Goal: Information Seeking & Learning: Find specific page/section

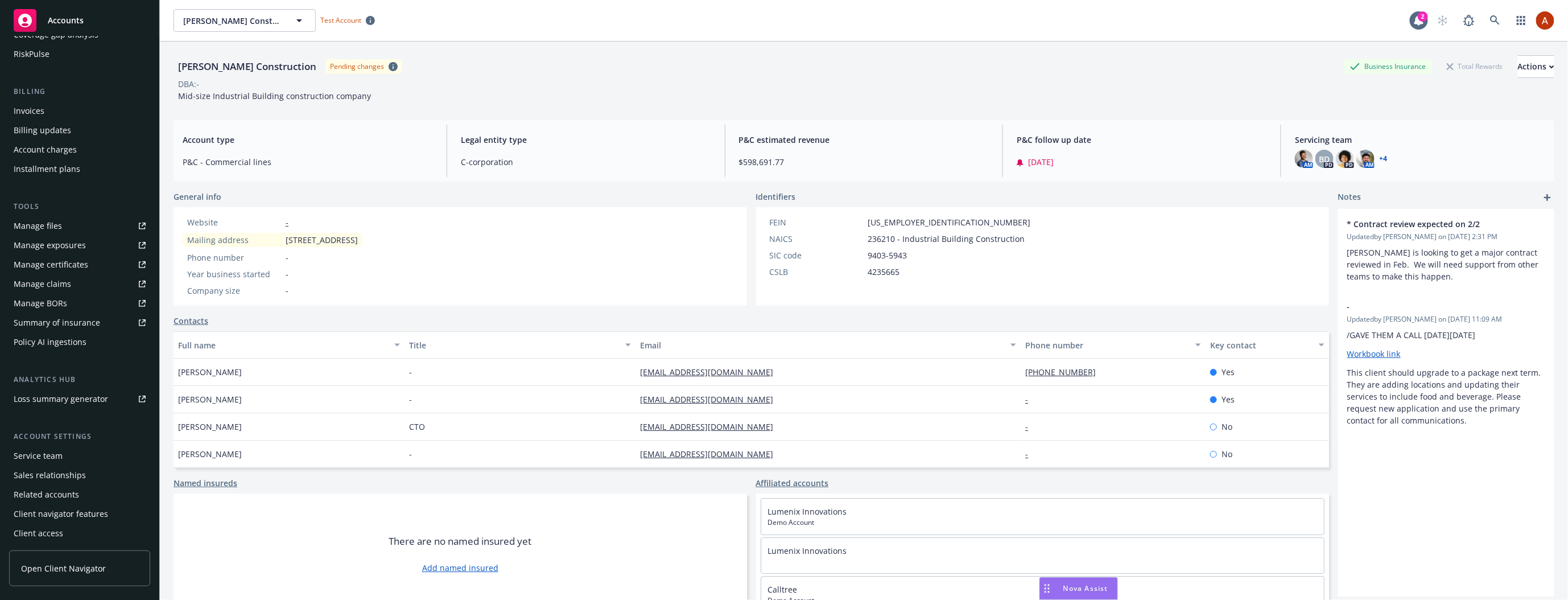
scroll to position [180, 0]
click at [77, 320] on div "Summary of insurance" at bounding box center [57, 322] width 87 height 18
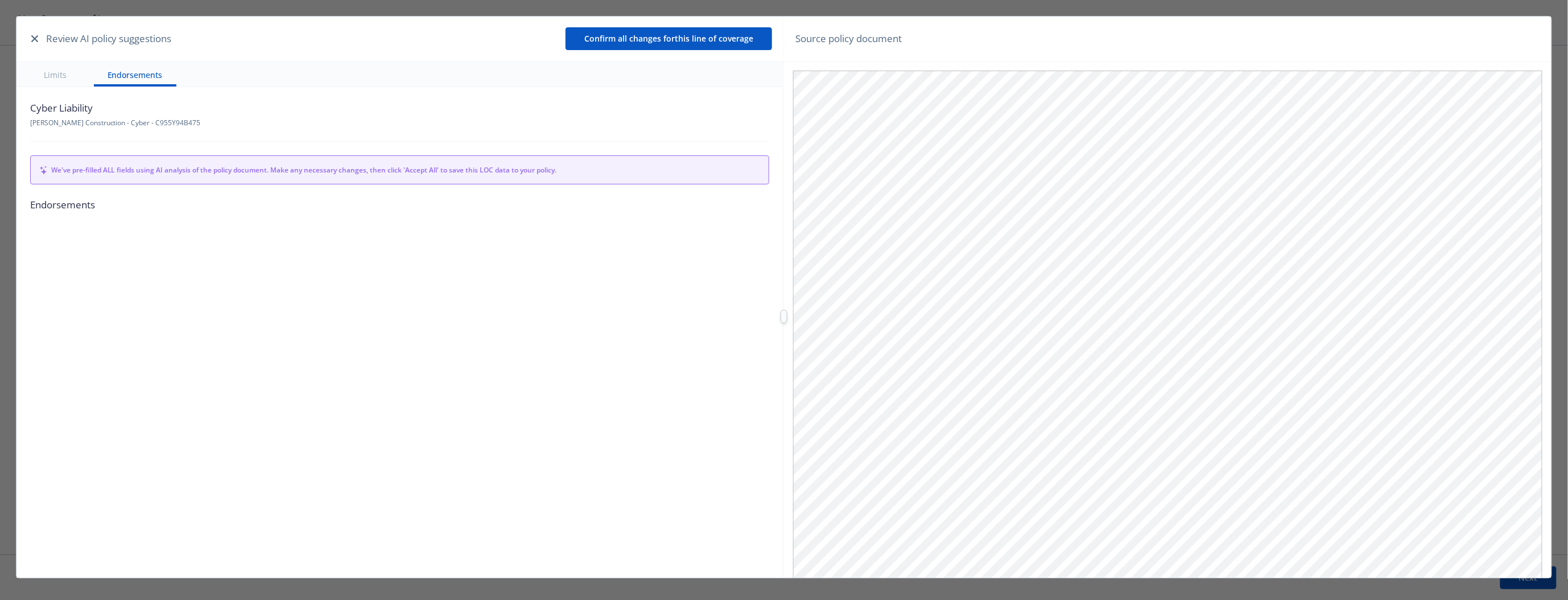
click at [51, 79] on button "Limits" at bounding box center [55, 74] width 50 height 25
click at [60, 74] on button "Limits" at bounding box center [55, 74] width 50 height 25
click at [157, 77] on button "Endorsements" at bounding box center [135, 74] width 83 height 25
click at [74, 70] on button "Limits" at bounding box center [55, 74] width 50 height 25
click at [52, 74] on button "Limits" at bounding box center [55, 74] width 50 height 25
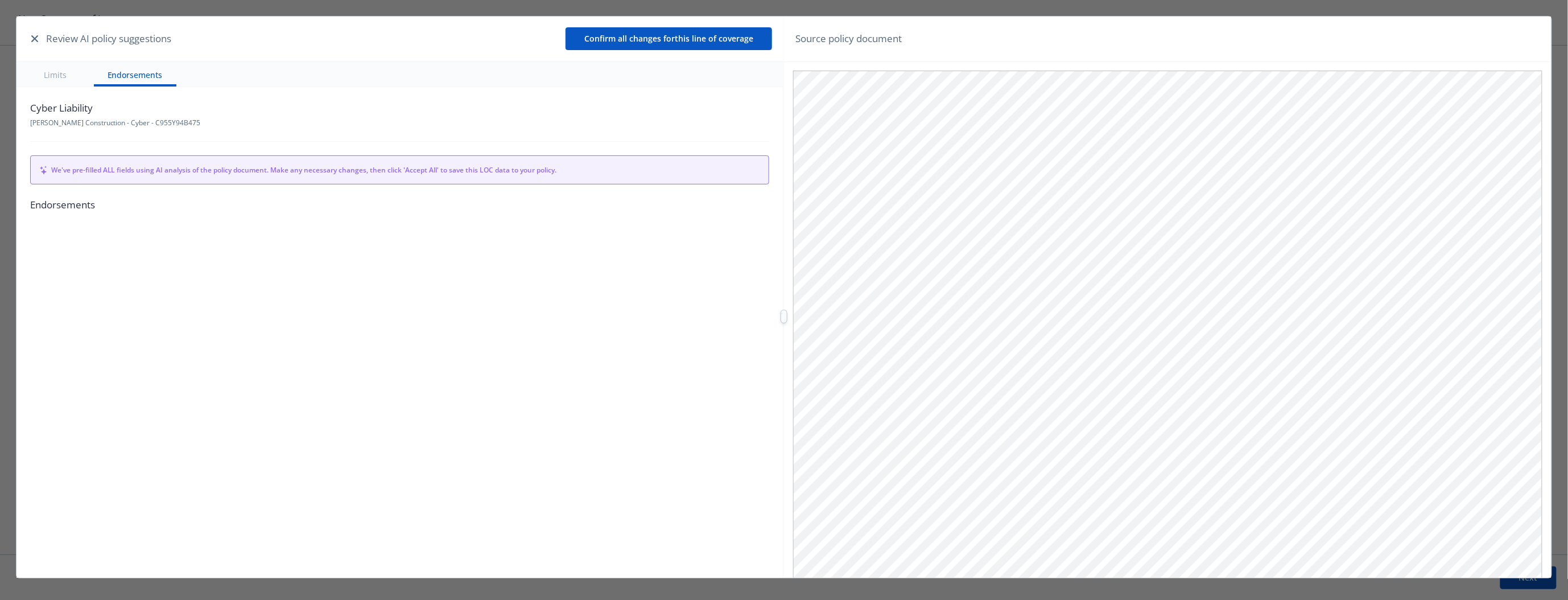
click at [52, 74] on button "Limits" at bounding box center [55, 74] width 50 height 25
click at [65, 72] on button "Limits" at bounding box center [55, 74] width 50 height 25
click at [33, 38] on icon "button" at bounding box center [35, 38] width 7 height 7
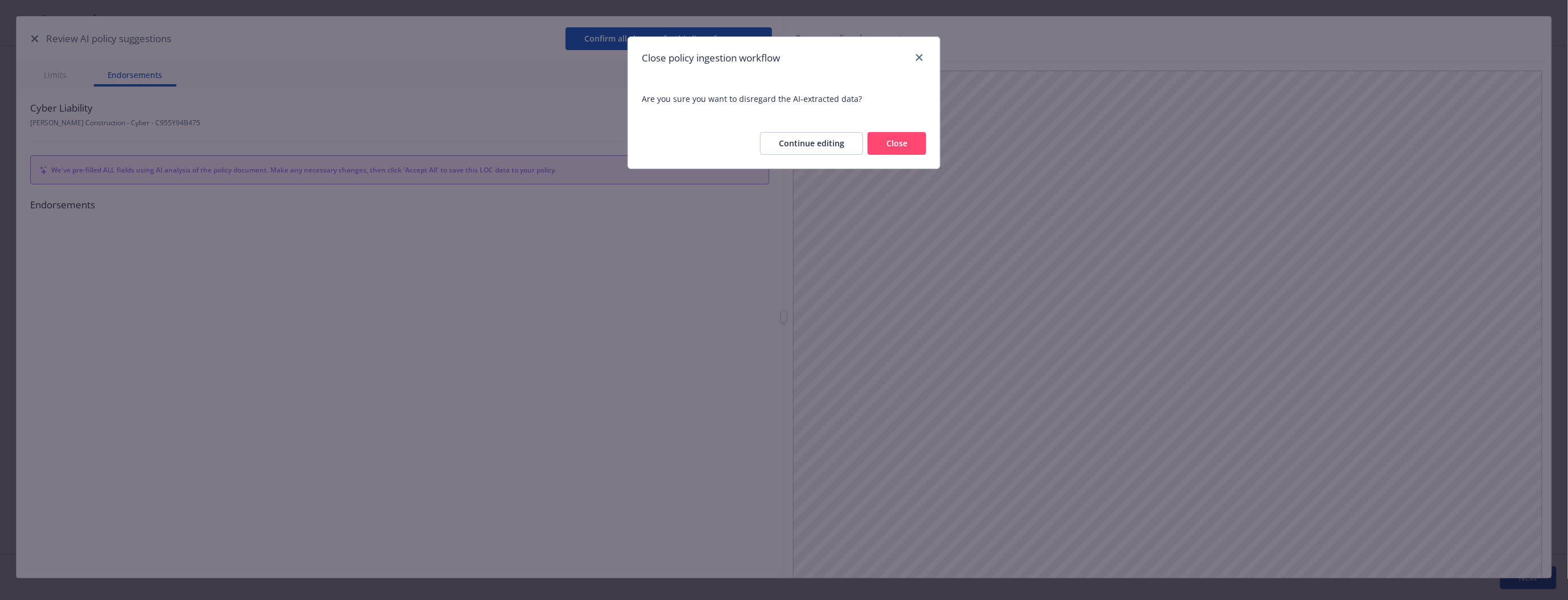
click at [907, 139] on button "Close" at bounding box center [897, 143] width 59 height 23
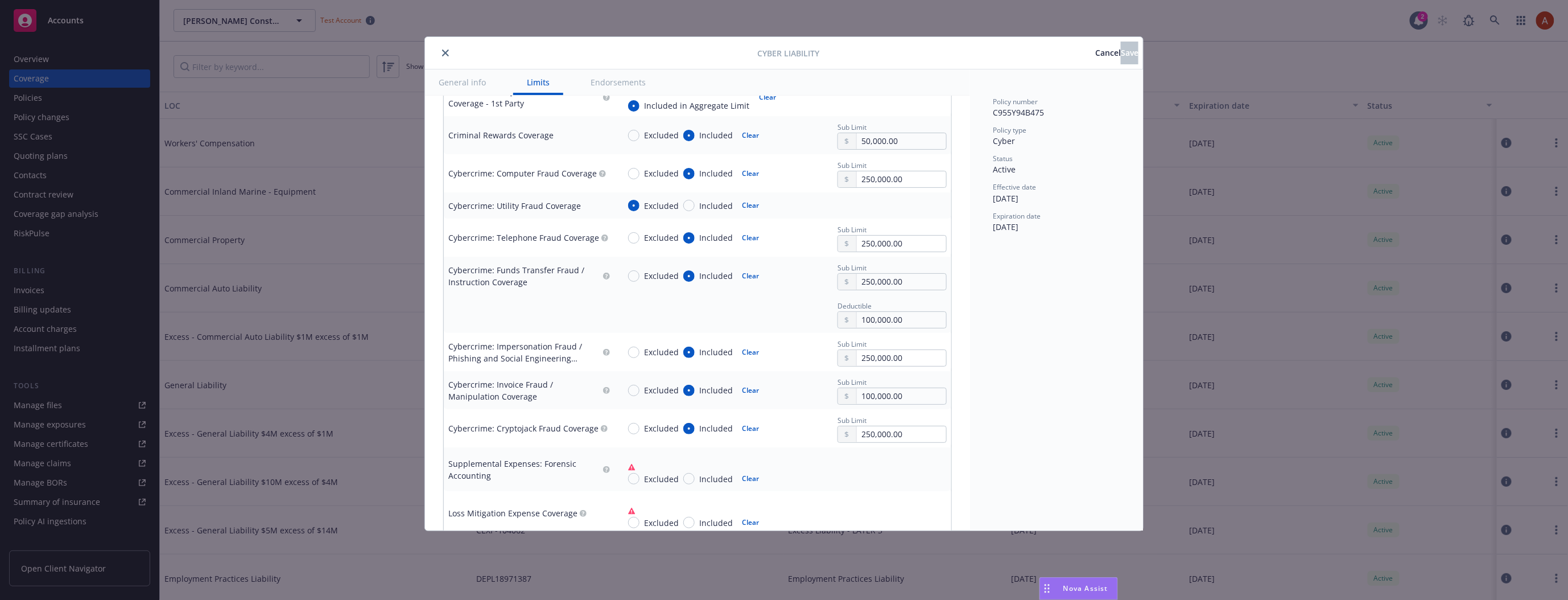
scroll to position [1619, 0]
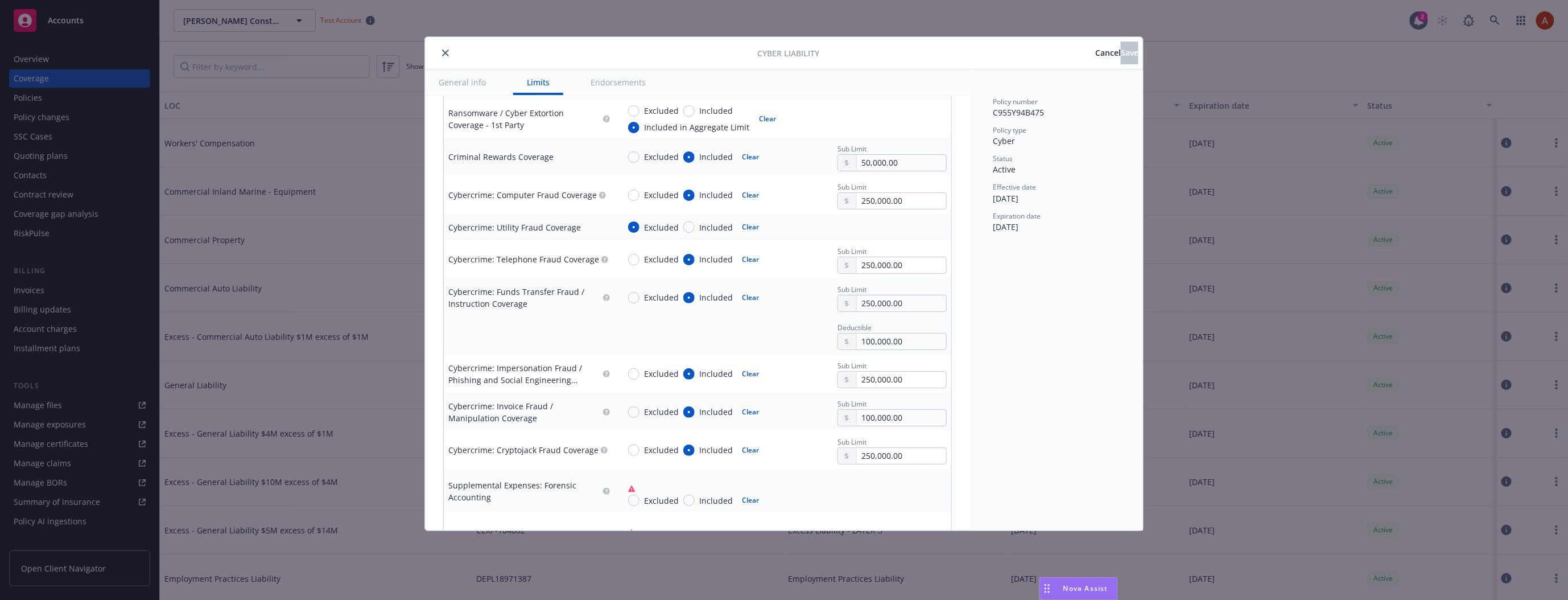
click at [447, 53] on icon "close" at bounding box center [445, 53] width 7 height 7
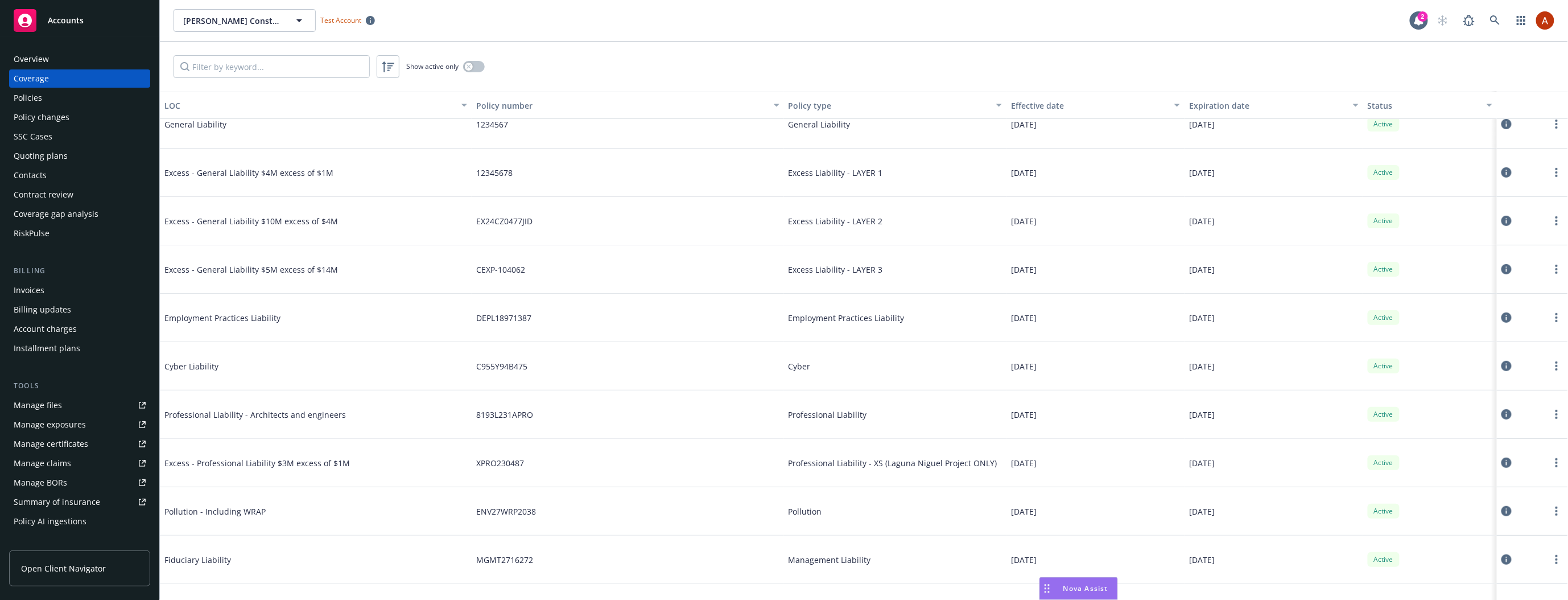
scroll to position [254, 0]
click at [1509, 362] on icon at bounding box center [1506, 362] width 10 height 10
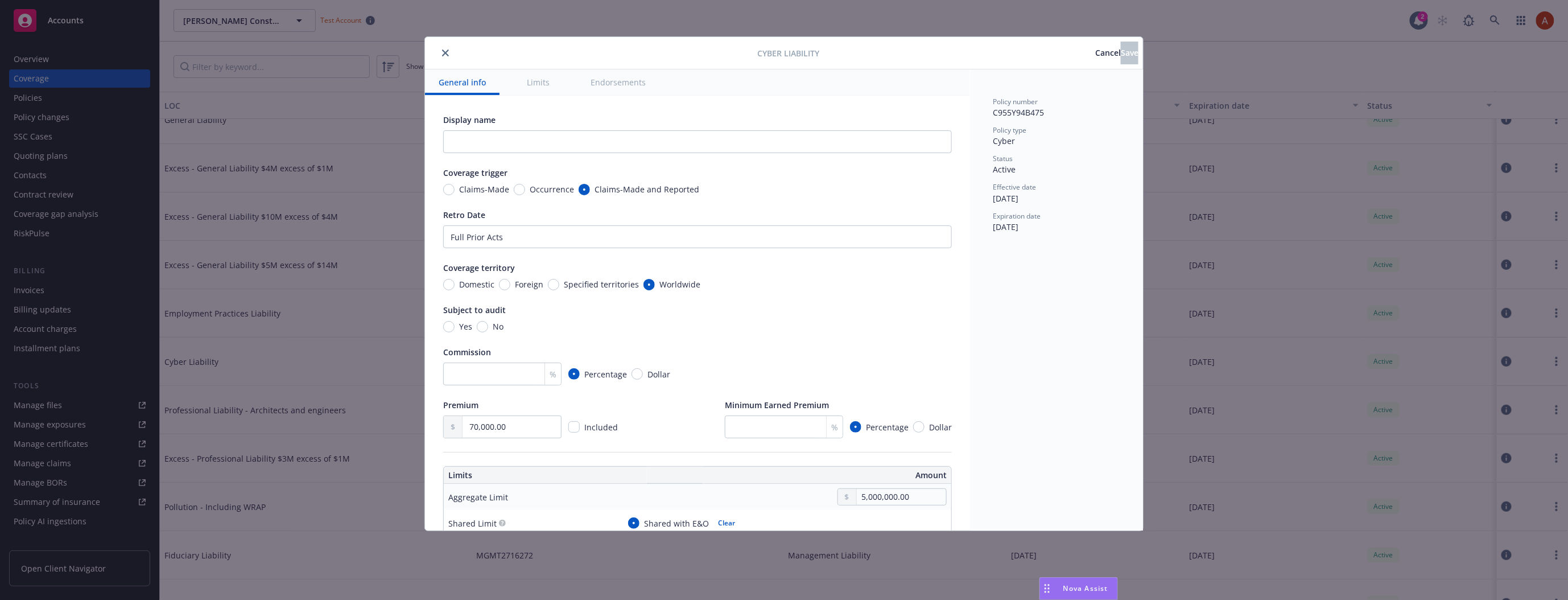
drag, startPoint x: 621, startPoint y: 69, endPoint x: 614, endPoint y: 76, distance: 9.9
click at [619, 70] on div "Cyber Liability Cancel Save General info Limits Endorsements Display name Cover…" at bounding box center [784, 283] width 718 height 493
click at [613, 78] on button "Endorsements" at bounding box center [618, 82] width 83 height 25
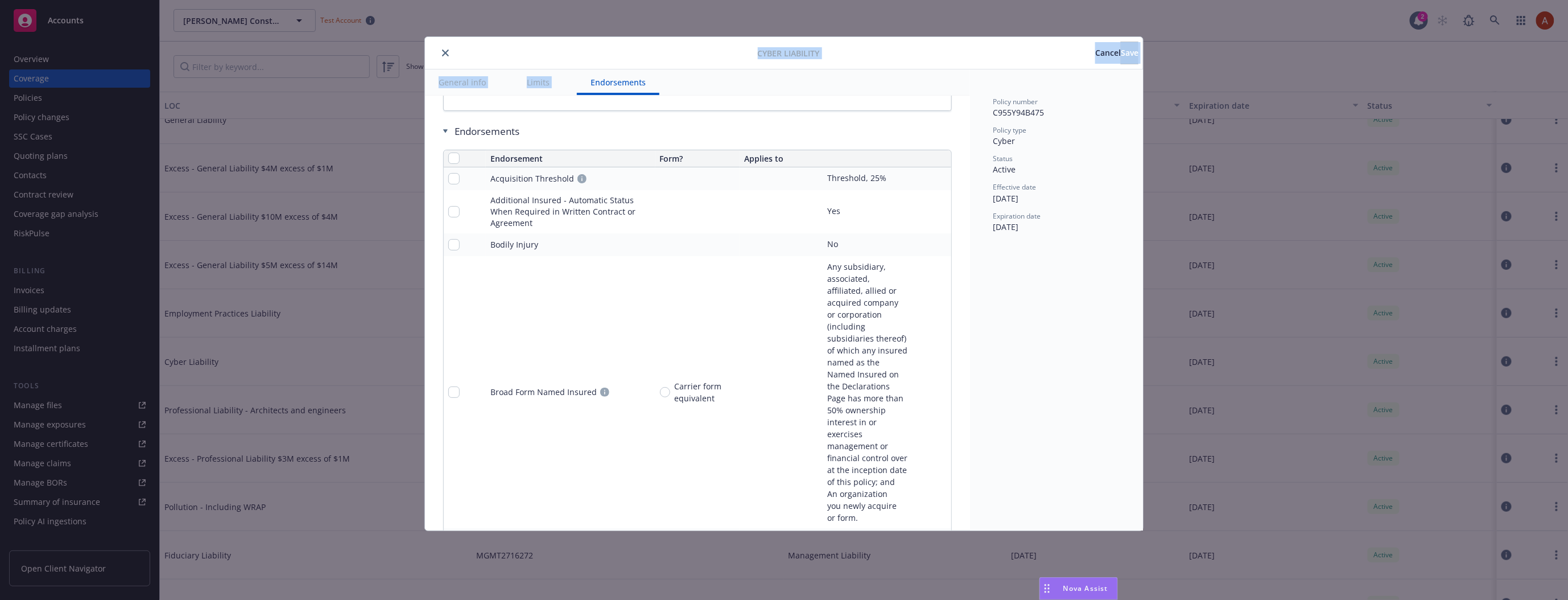
scroll to position [2511, 0]
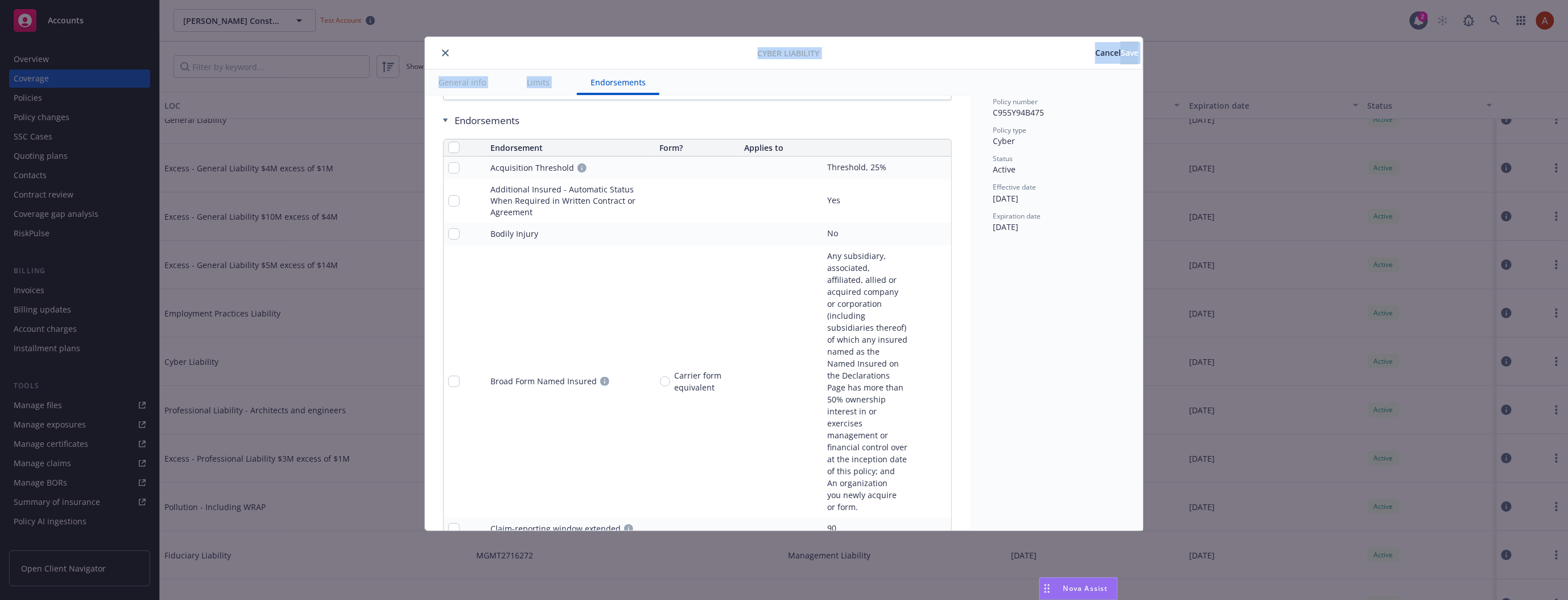
click at [528, 79] on button "Limits" at bounding box center [538, 82] width 50 height 25
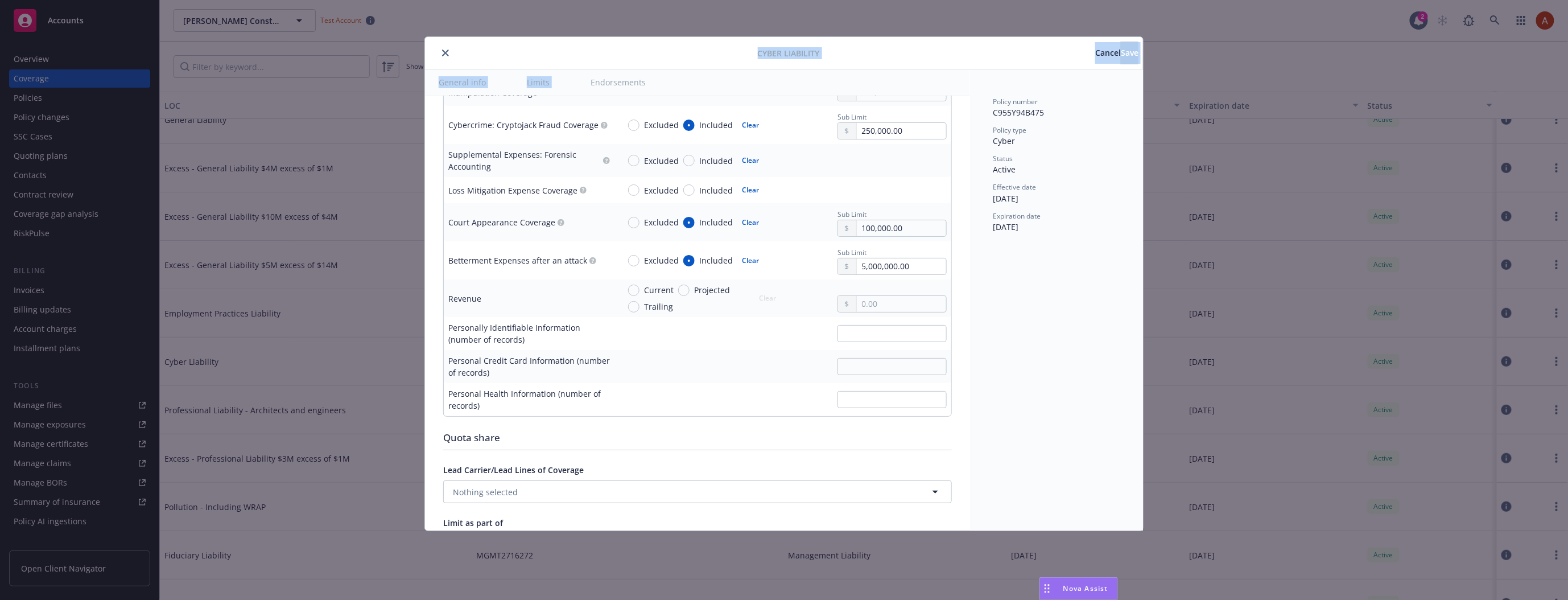
click at [470, 78] on button "General info" at bounding box center [462, 82] width 74 height 25
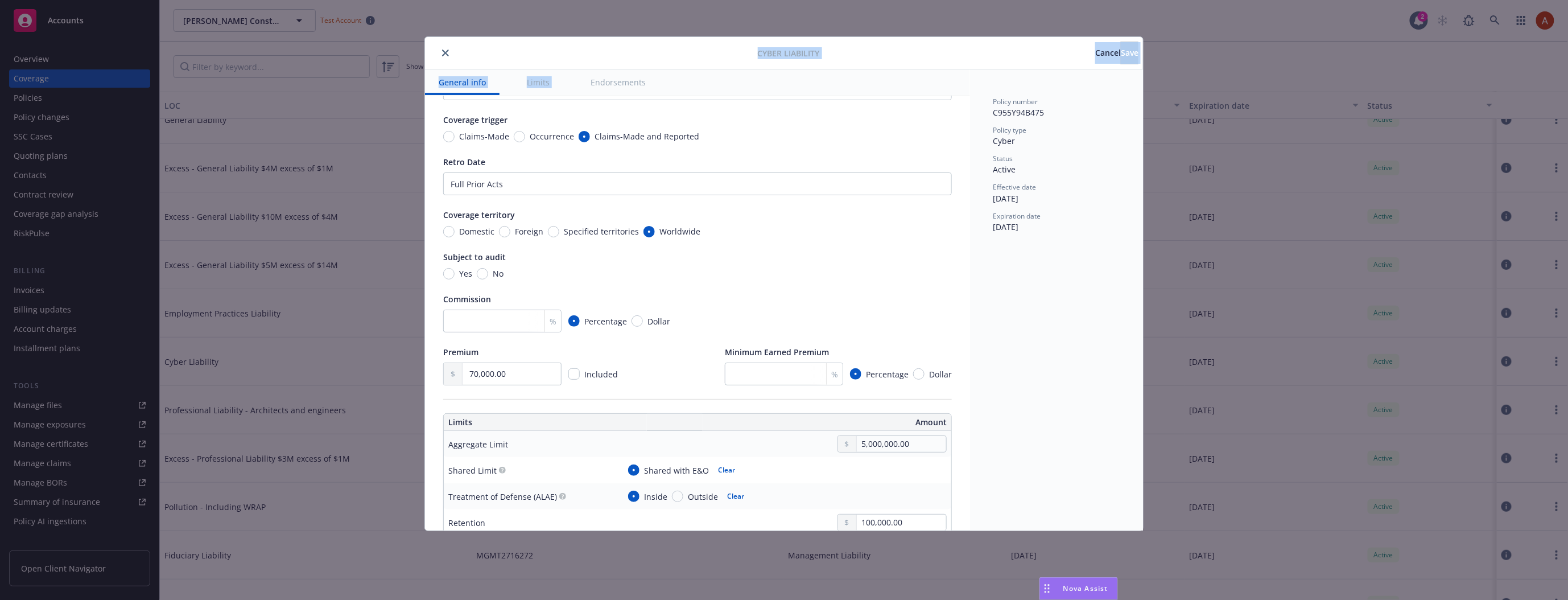
scroll to position [0, 0]
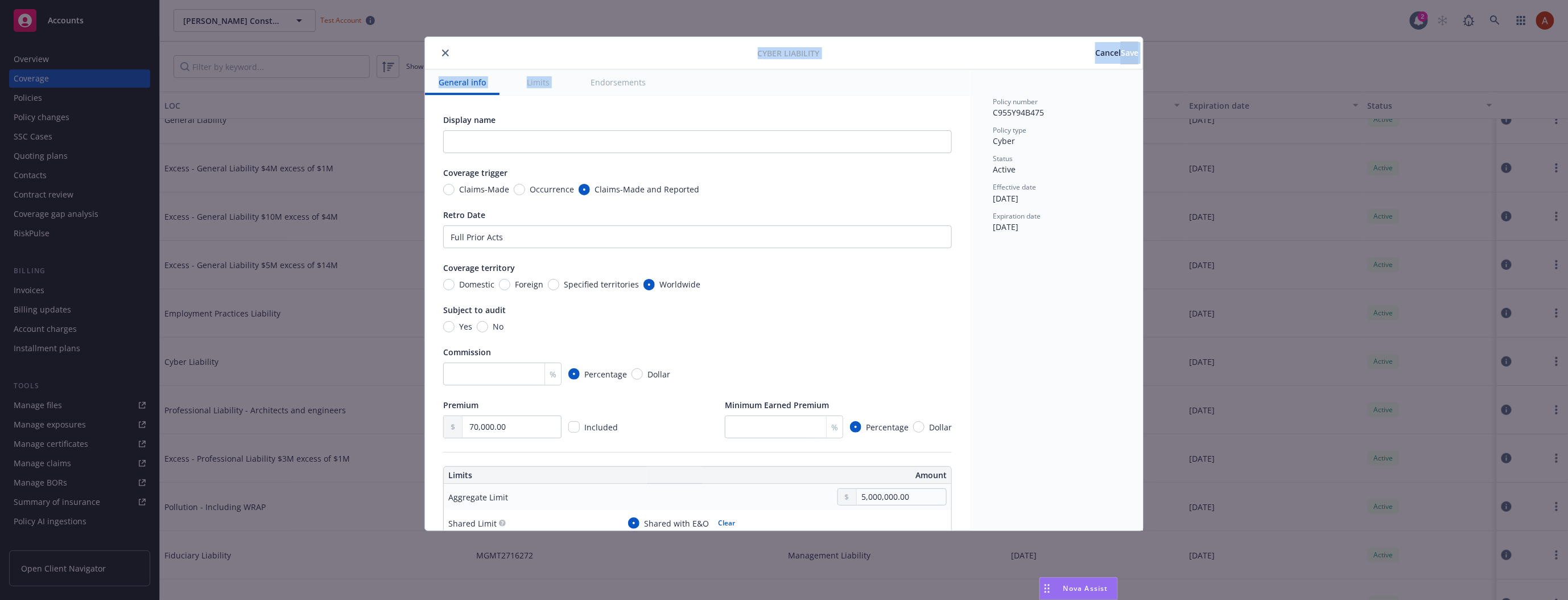
click at [439, 50] on button "close" at bounding box center [445, 53] width 14 height 14
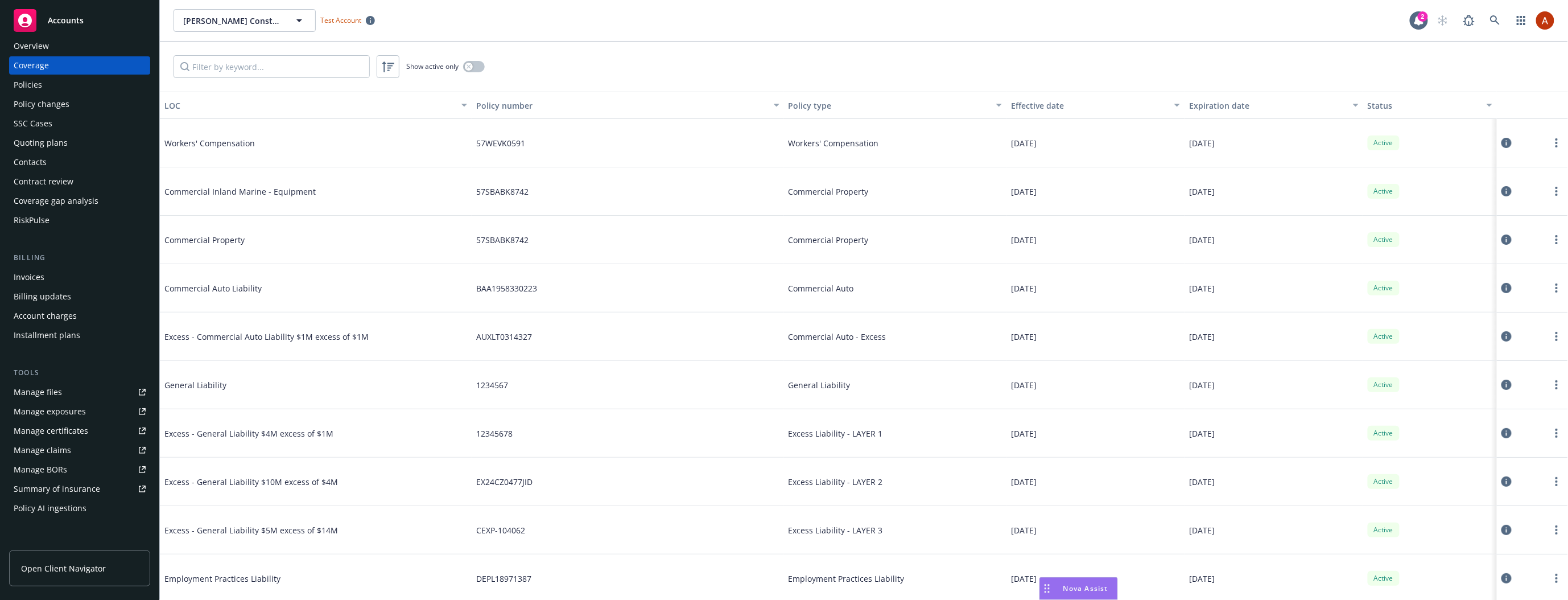
scroll to position [16, 0]
click at [1074, 586] on span "Nova Assist" at bounding box center [1085, 588] width 45 height 10
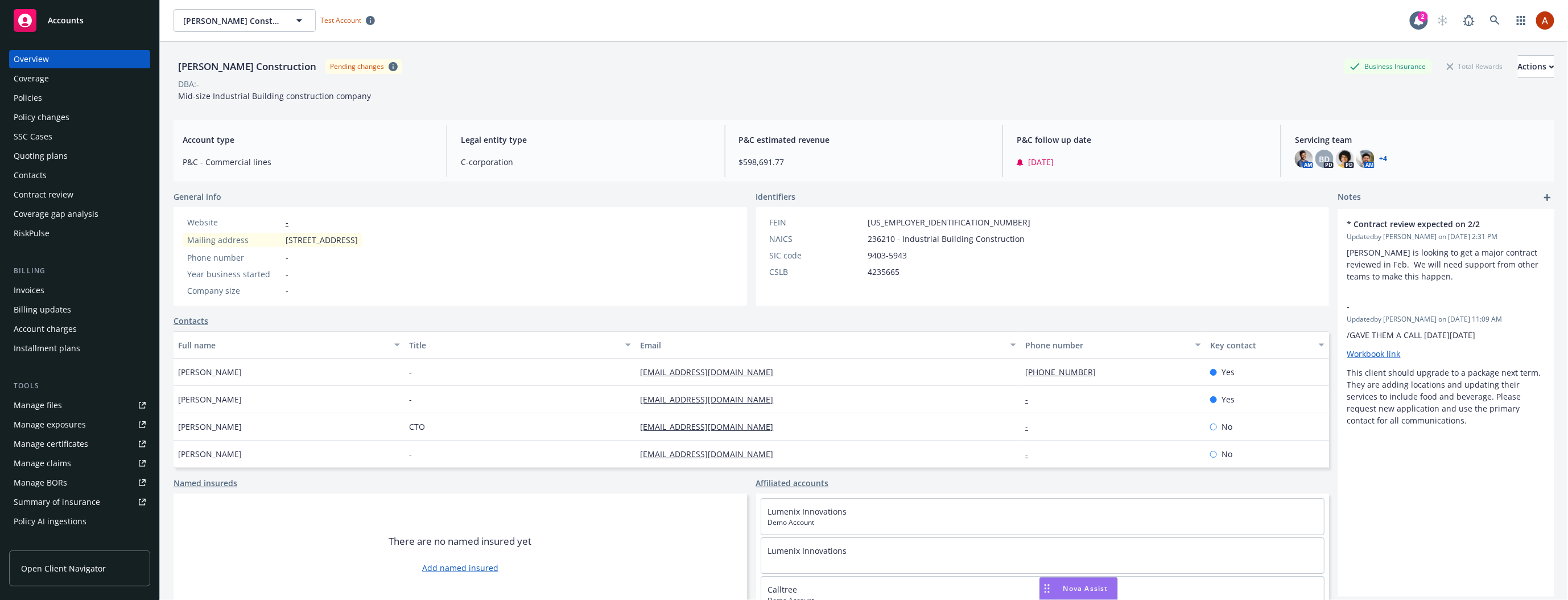
click at [1084, 589] on span "Nova Assist" at bounding box center [1085, 588] width 45 height 10
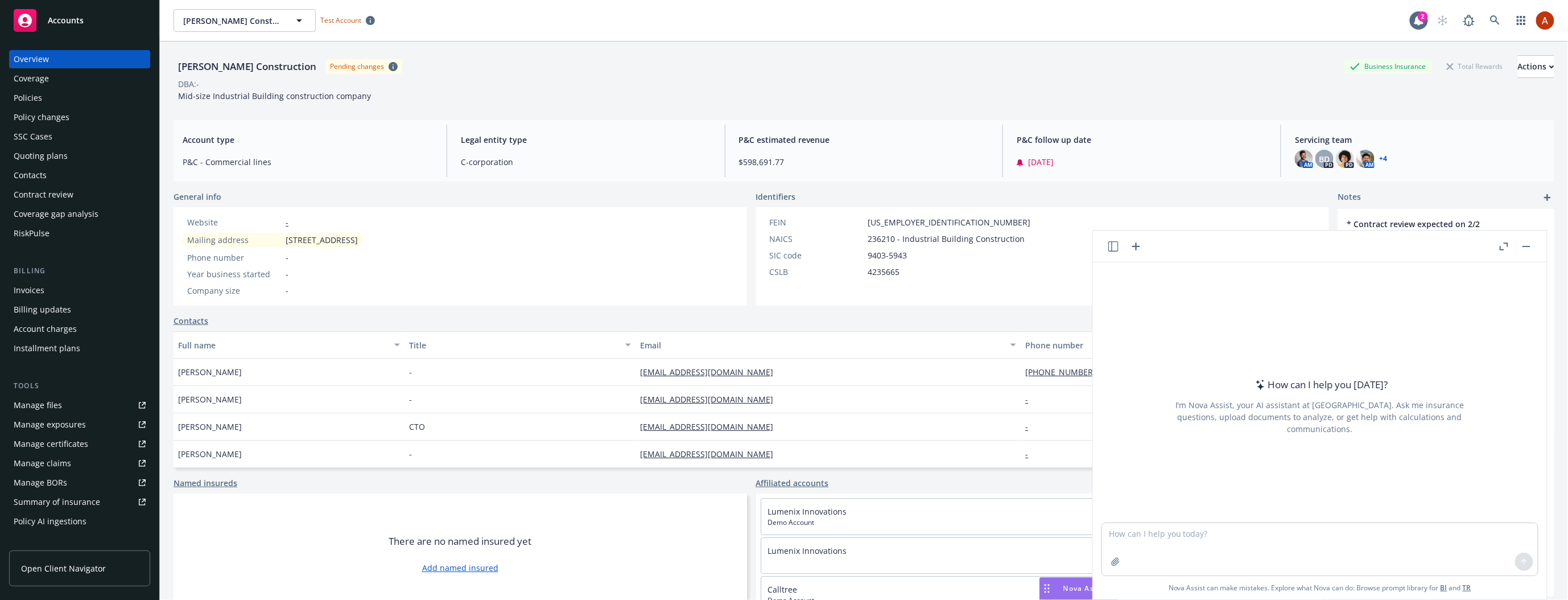
click at [44, 100] on div "Policies" at bounding box center [79, 98] width 132 height 18
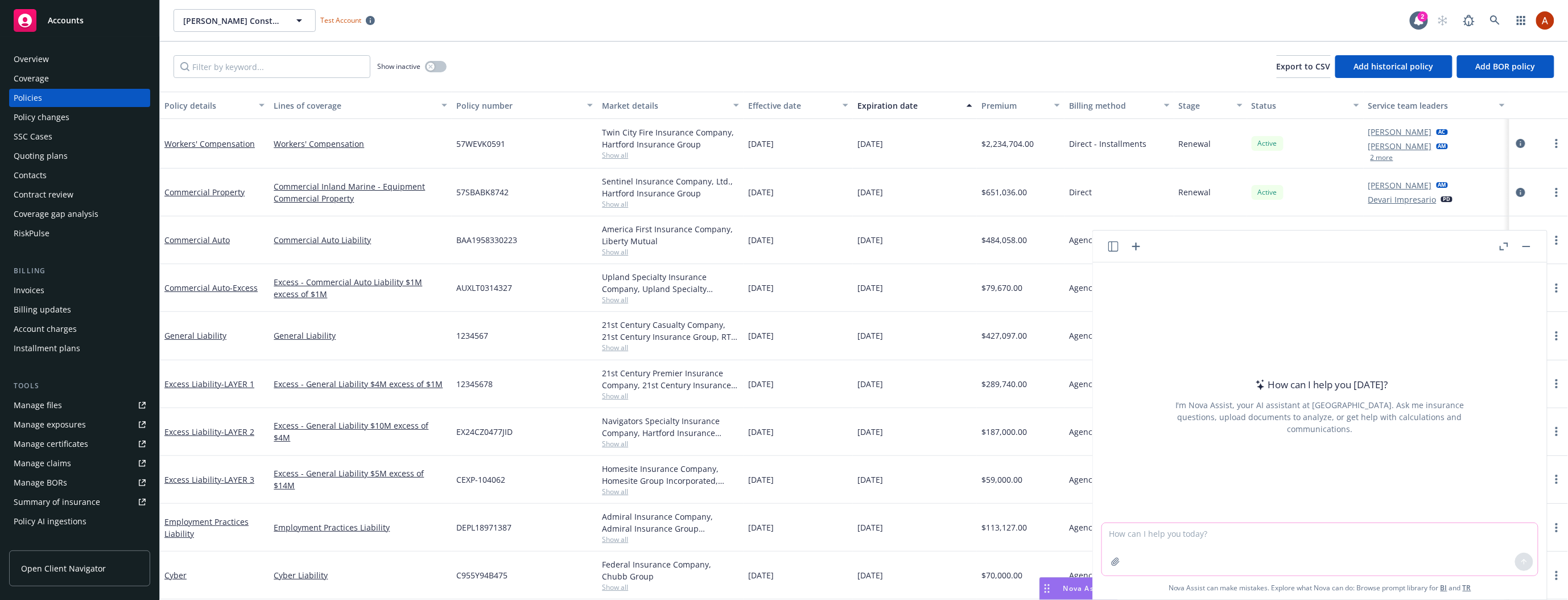
click at [1223, 530] on textarea at bounding box center [1319, 549] width 436 height 52
type textarea "list active policies"
click at [1072, 590] on span "Nova Assist" at bounding box center [1085, 588] width 45 height 10
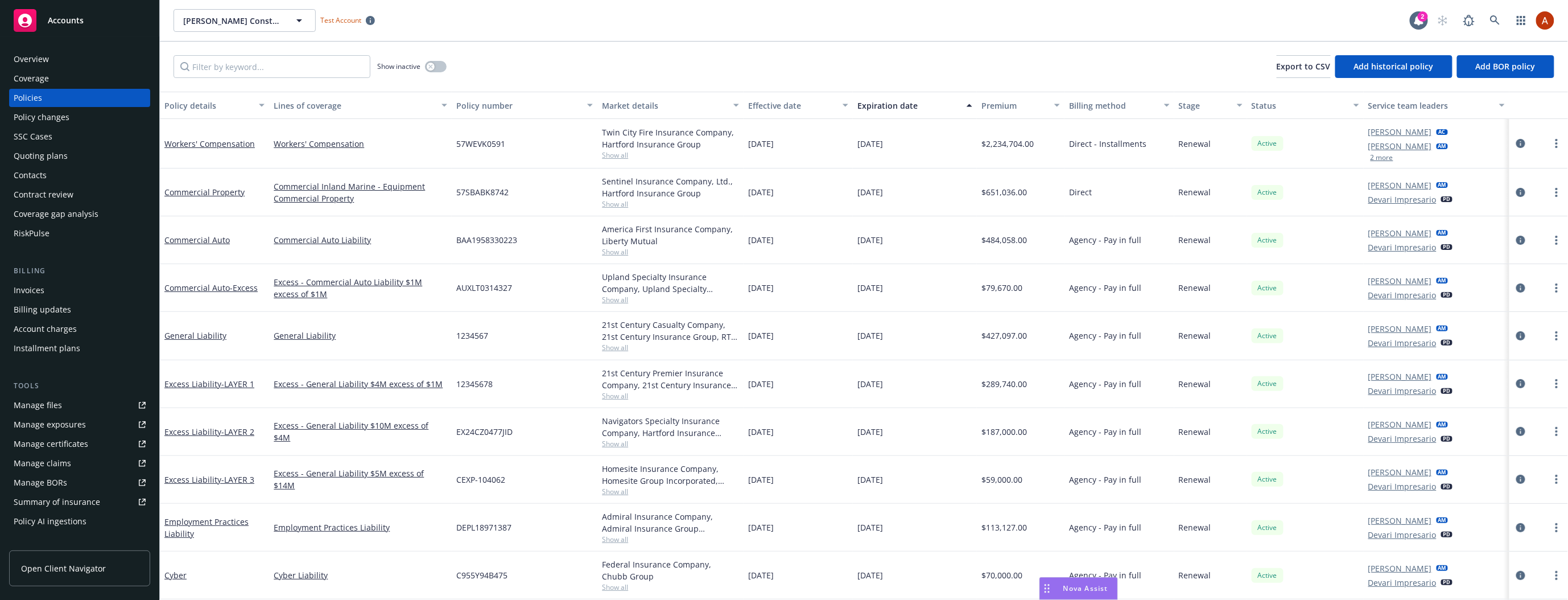
click at [1072, 590] on span "Nova Assist" at bounding box center [1085, 588] width 45 height 10
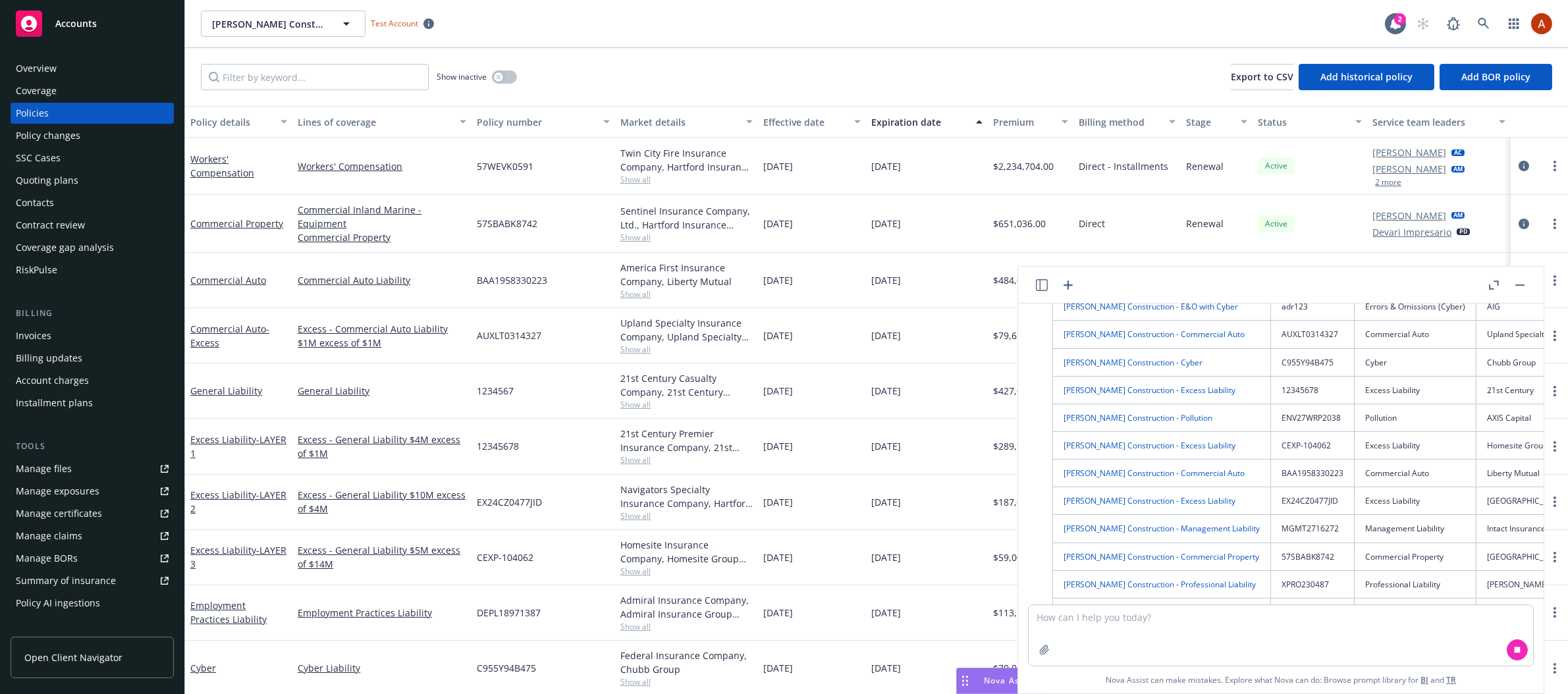
scroll to position [130, 0]
click at [1135, 414] on link "Staub-Eckert Construction - Pollution" at bounding box center [1138, 414] width 149 height 11
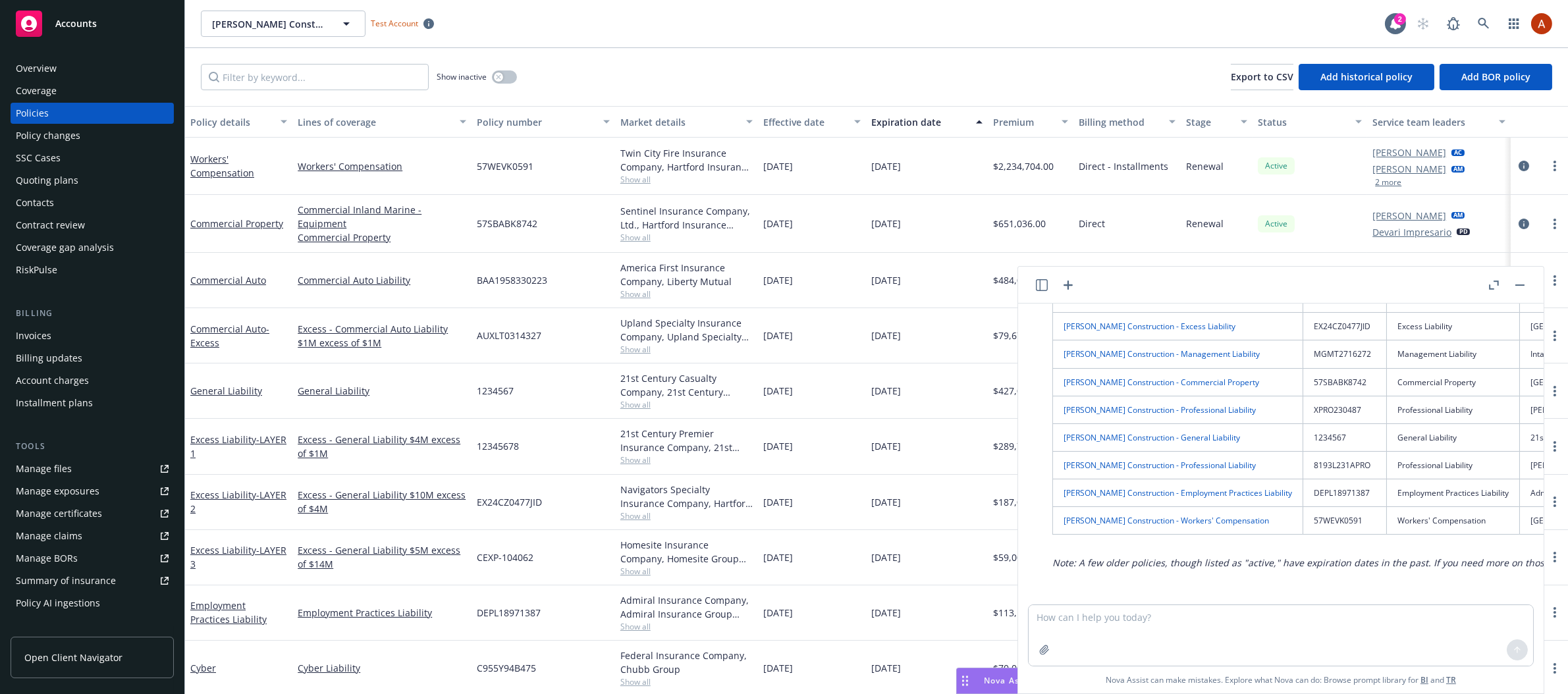
scroll to position [304, 0]
click at [1194, 466] on link "Staub-Eckert Construction - Professional Liability" at bounding box center [1159, 463] width 192 height 11
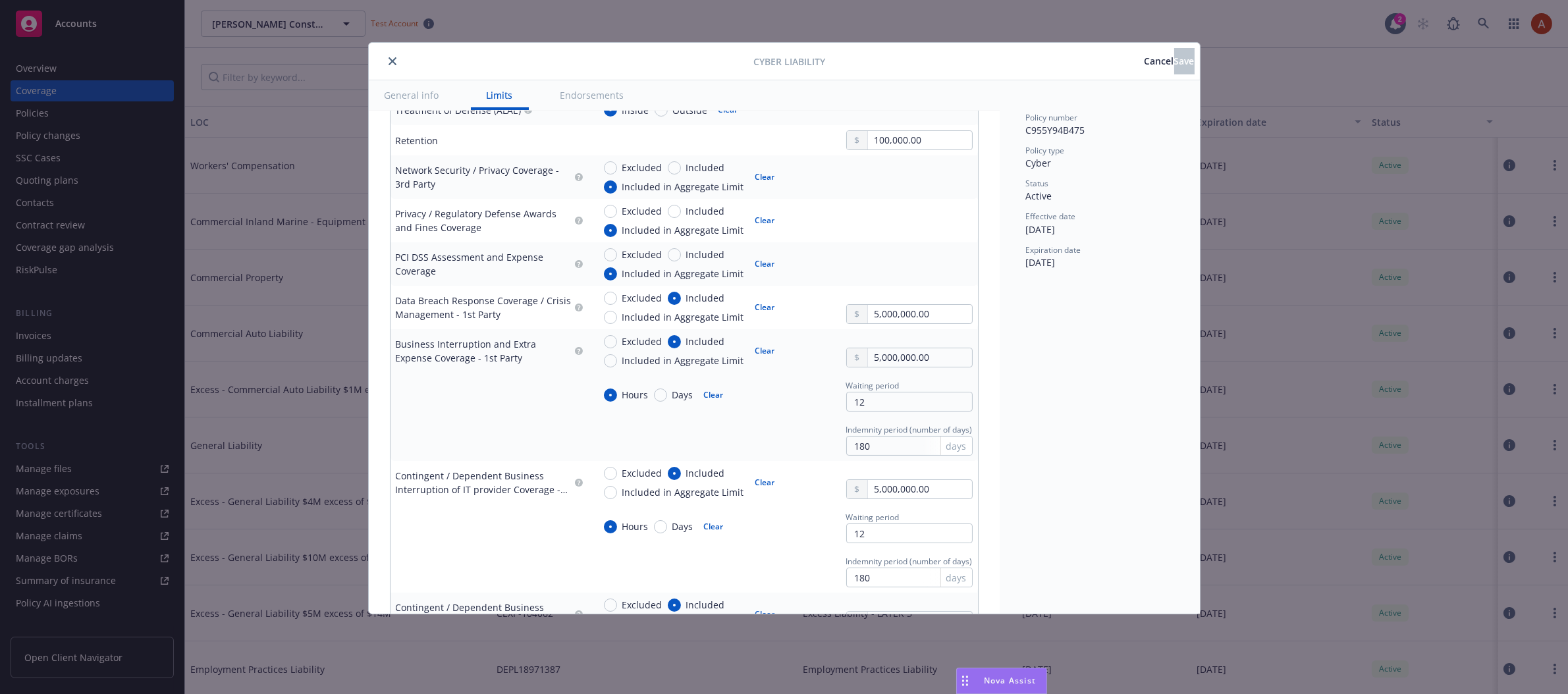
scroll to position [546, 0]
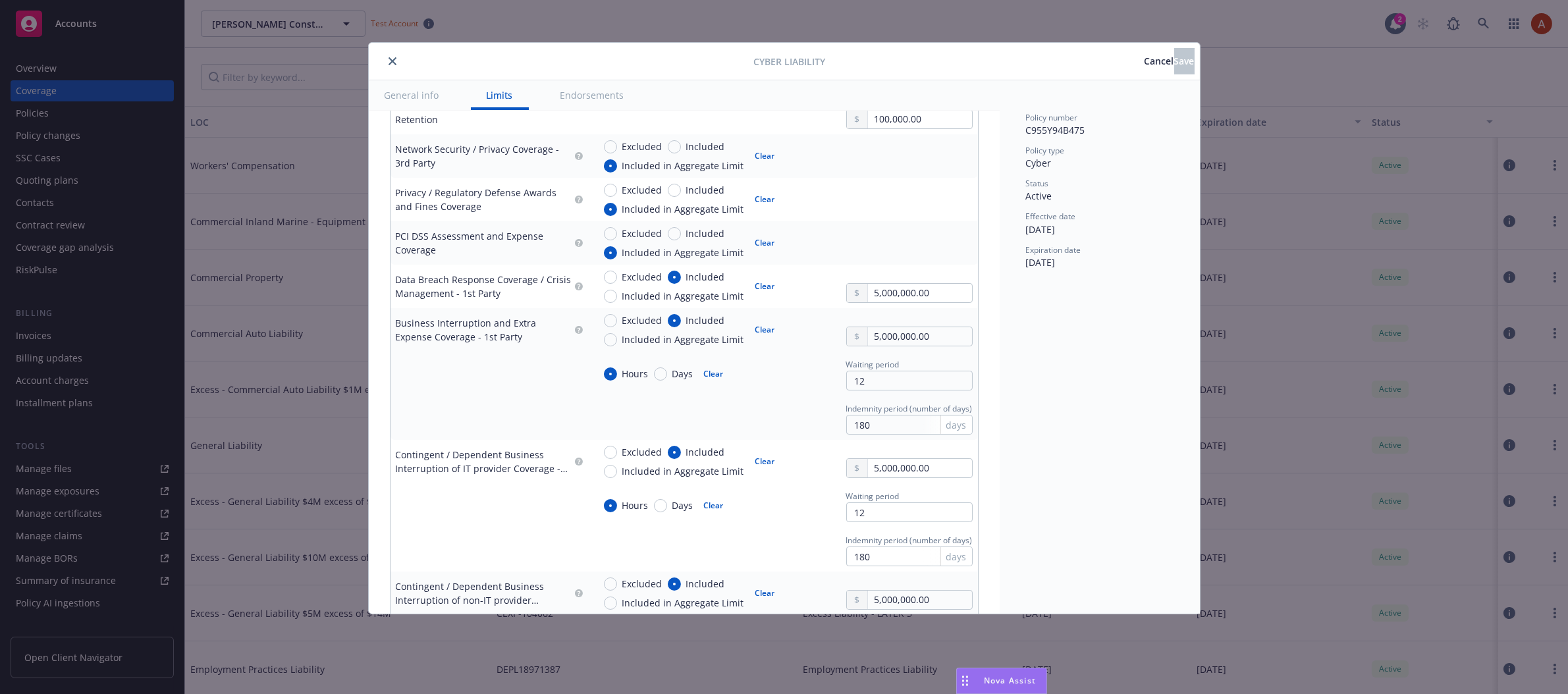
click at [392, 60] on icon "close" at bounding box center [392, 61] width 8 height 8
